Goal: Go to known website: Go to known website

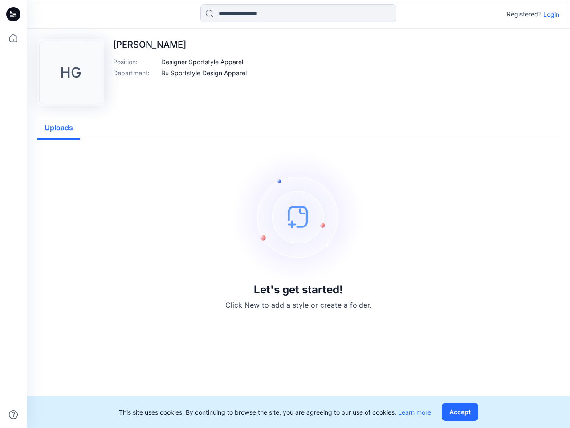
click at [285, 214] on img at bounding box center [299, 217] width 134 height 134
click at [14, 14] on icon at bounding box center [15, 14] width 4 height 0
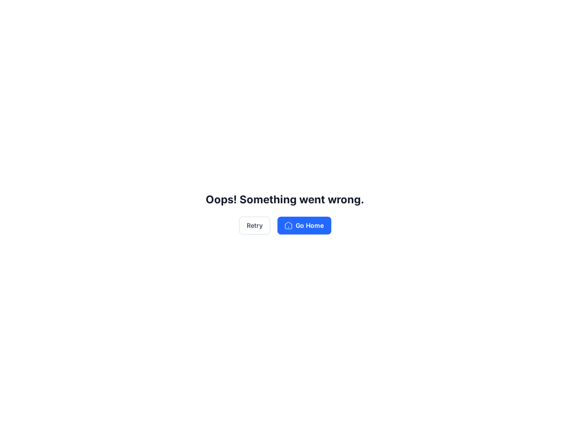
click at [13, 414] on div "Oops! Something went wrong. Retry Go Home" at bounding box center [285, 214] width 570 height 428
click at [299, 13] on div "Oops! Something went wrong. Retry Go Home" at bounding box center [285, 214] width 570 height 428
click at [552, 14] on div "Oops! Something went wrong. Retry Go Home" at bounding box center [285, 214] width 570 height 428
click at [203, 61] on div "Oops! Something went wrong. Retry Go Home" at bounding box center [285, 214] width 570 height 428
click at [205, 73] on div "Oops! Something went wrong. Retry Go Home" at bounding box center [285, 214] width 570 height 428
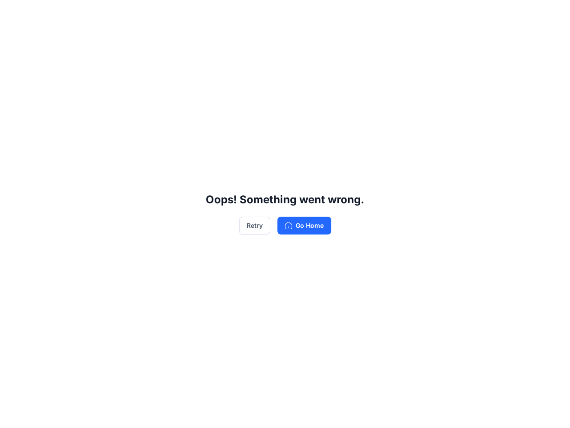
click at [59, 128] on div "Oops! Something went wrong. Retry Go Home" at bounding box center [285, 214] width 570 height 428
click at [462, 412] on div "Oops! Something went wrong. Retry Go Home" at bounding box center [285, 214] width 570 height 428
